Goal: Task Accomplishment & Management: Manage account settings

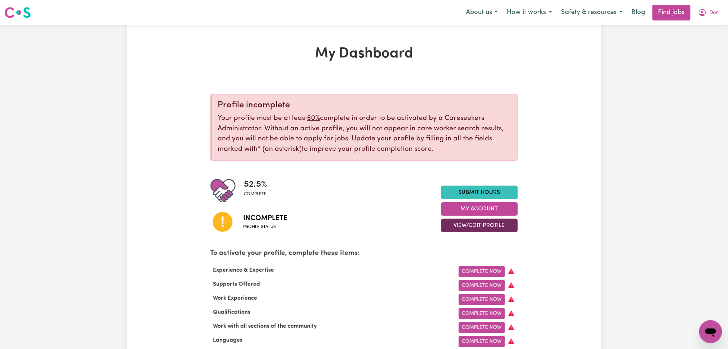
click at [473, 230] on button "View/Edit Profile" at bounding box center [479, 226] width 77 height 14
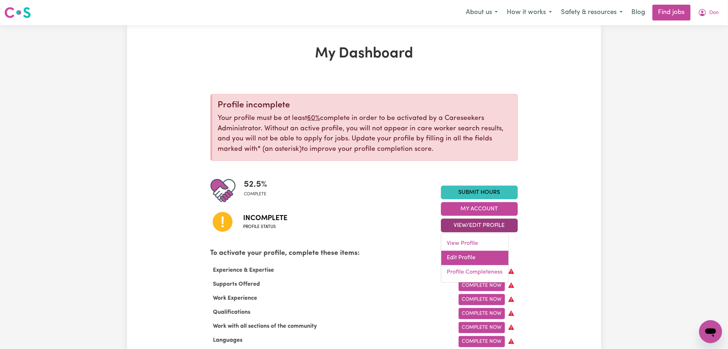
click at [465, 255] on link "Edit Profile" at bounding box center [475, 258] width 67 height 14
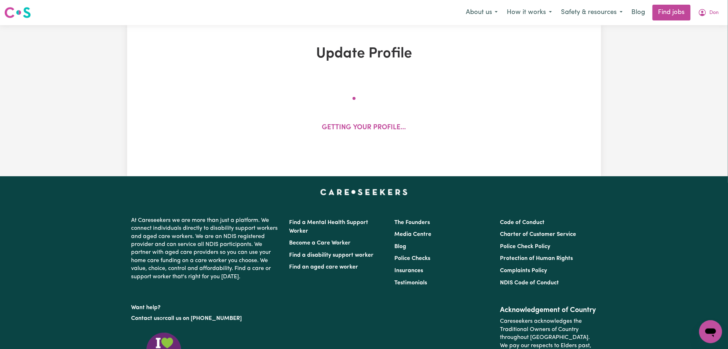
select select "[DEMOGRAPHIC_DATA]"
select select "Australian PR"
select select "Studying a healthcare related degree or qualification"
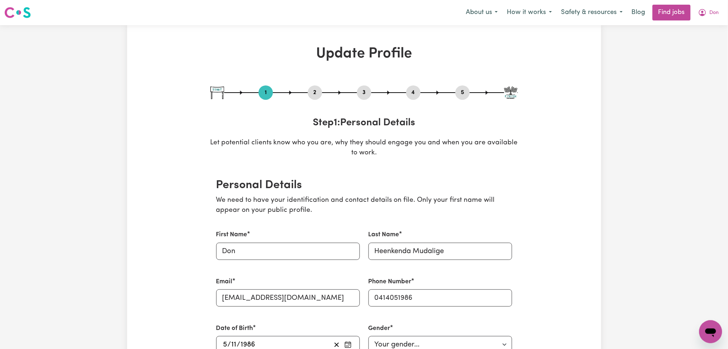
click at [314, 93] on button "2" at bounding box center [315, 92] width 14 height 9
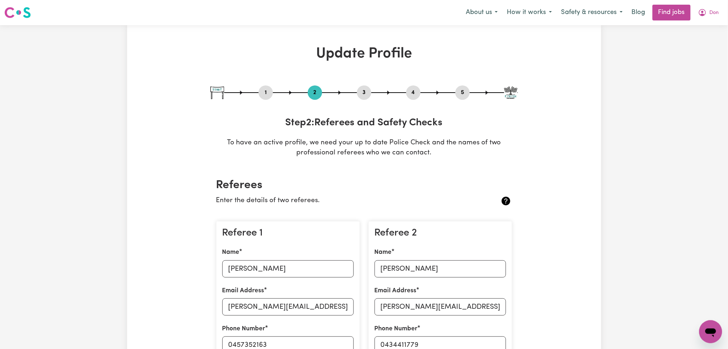
scroll to position [96, 0]
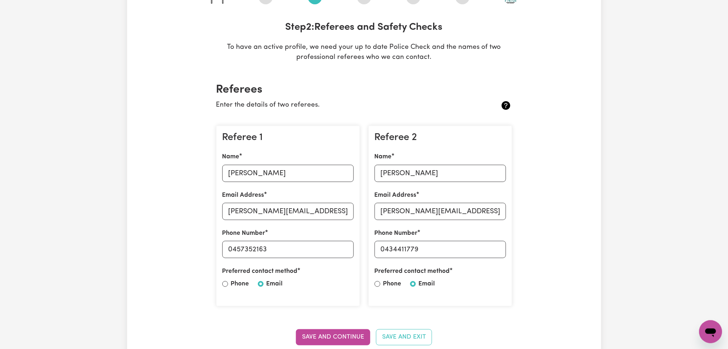
click at [269, 183] on div "Referee 1 Name [PERSON_NAME] Email Address [PERSON_NAME][EMAIL_ADDRESS][DOMAIN_…" at bounding box center [288, 216] width 144 height 181
click at [273, 176] on input "[PERSON_NAME]" at bounding box center [287, 173] width 131 height 17
click at [278, 211] on input "[PERSON_NAME][EMAIL_ADDRESS][DOMAIN_NAME]" at bounding box center [287, 211] width 131 height 17
drag, startPoint x: 233, startPoint y: 249, endPoint x: 358, endPoint y: 252, distance: 124.7
click at [358, 252] on div "Referee 1 Name [PERSON_NAME] Email Address [PERSON_NAME][EMAIL_ADDRESS][DOMAIN_…" at bounding box center [288, 216] width 144 height 181
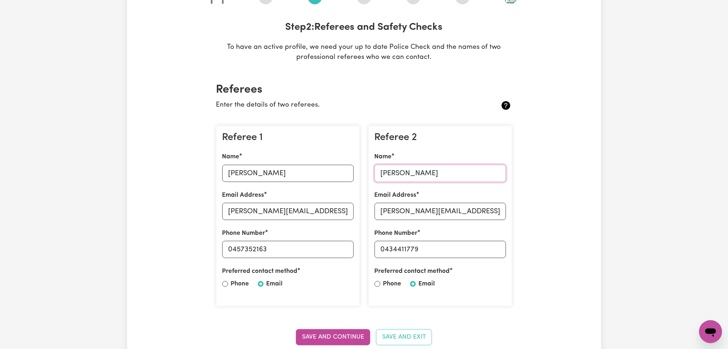
click at [393, 166] on input "[PERSON_NAME]" at bounding box center [440, 173] width 131 height 17
click at [393, 213] on input "[PERSON_NAME][EMAIL_ADDRESS][PERSON_NAME][DOMAIN_NAME]" at bounding box center [440, 211] width 131 height 17
drag, startPoint x: 384, startPoint y: 250, endPoint x: 464, endPoint y: 250, distance: 80.1
click at [464, 250] on input "0434411779" at bounding box center [440, 249] width 131 height 17
click at [361, 100] on p "Enter the details of two referees." at bounding box center [339, 105] width 247 height 10
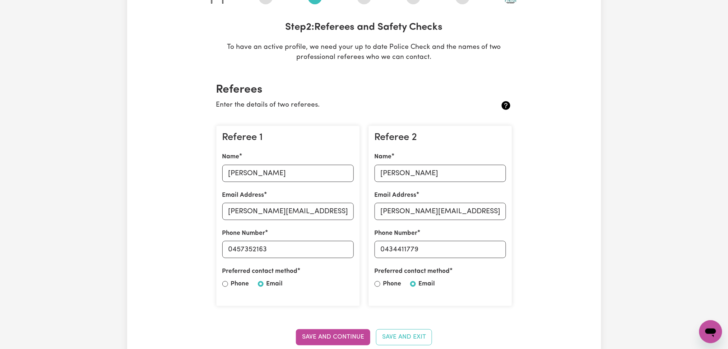
scroll to position [0, 0]
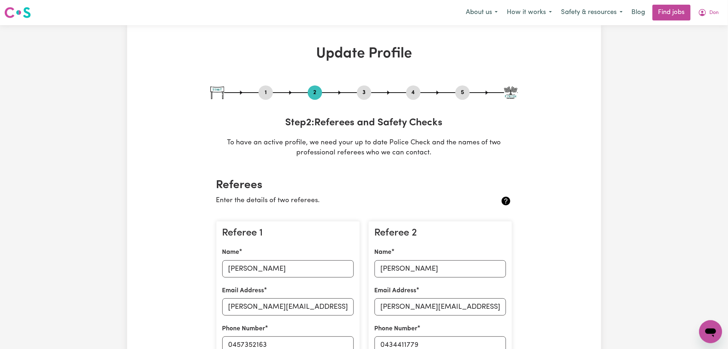
click at [415, 93] on button "4" at bounding box center [413, 92] width 14 height 9
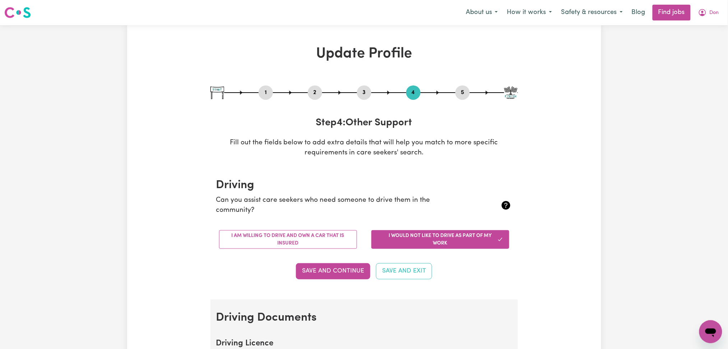
click at [467, 94] on button "5" at bounding box center [463, 92] width 14 height 9
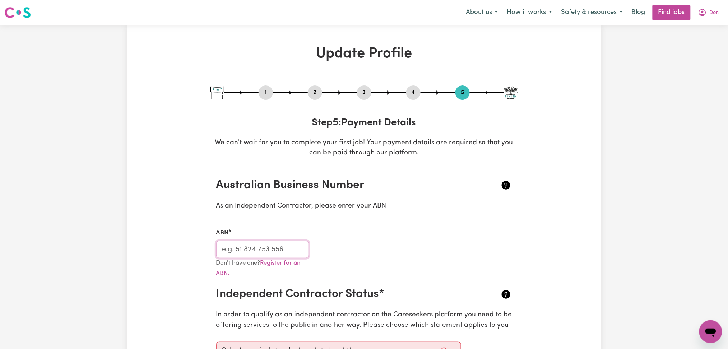
drag, startPoint x: 267, startPoint y: 252, endPoint x: 454, endPoint y: 195, distance: 195.9
click at [267, 252] on input "ABN" at bounding box center [262, 249] width 93 height 17
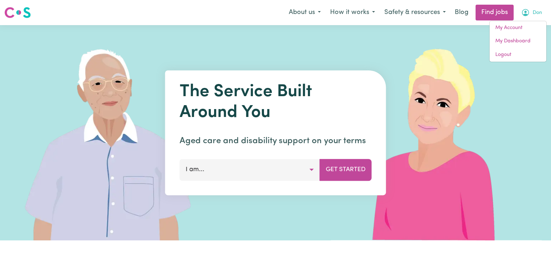
click at [522, 55] on link "Logout" at bounding box center [518, 55] width 57 height 14
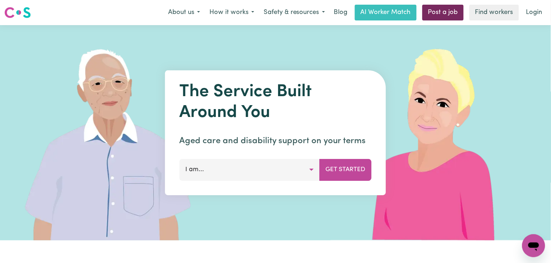
click at [446, 14] on link "Post a job" at bounding box center [442, 13] width 41 height 16
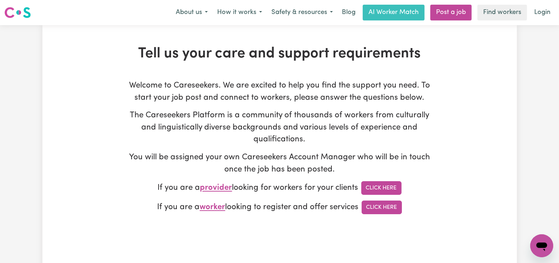
type input "onboardingcs@careseekers.com.au"
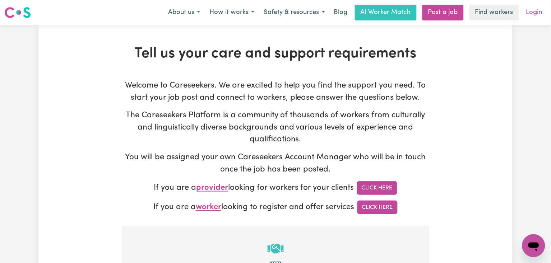
click at [535, 14] on link "Login" at bounding box center [534, 13] width 25 height 16
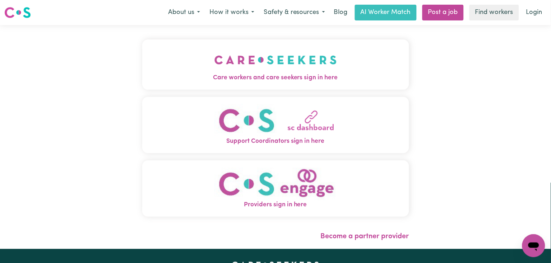
click at [305, 57] on img "Care workers and care seekers sign in here" at bounding box center [275, 60] width 123 height 27
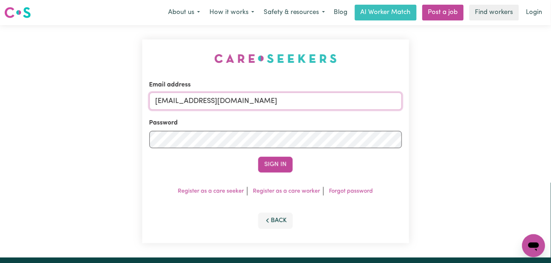
drag, startPoint x: 243, startPoint y: 103, endPoint x: 242, endPoint y: 108, distance: 5.1
click at [243, 103] on input "onboardingcs@careseekers.com.au" at bounding box center [275, 101] width 253 height 17
drag, startPoint x: 193, startPoint y: 98, endPoint x: 378, endPoint y: 106, distance: 185.2
click at [378, 106] on input "Superuser~ jzuckerman1@outlook.com" at bounding box center [275, 101] width 253 height 17
click at [195, 98] on input "Superuser~ jzuckerman1@outlook.com" at bounding box center [275, 101] width 253 height 17
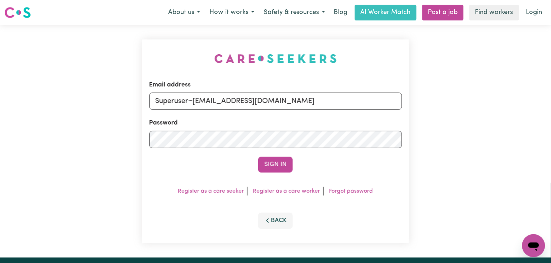
type input "Superuser~jzuckerman1@outlook.com"
click at [258, 157] on button "Sign In" at bounding box center [275, 165] width 34 height 16
